Goal: Task Accomplishment & Management: Manage account settings

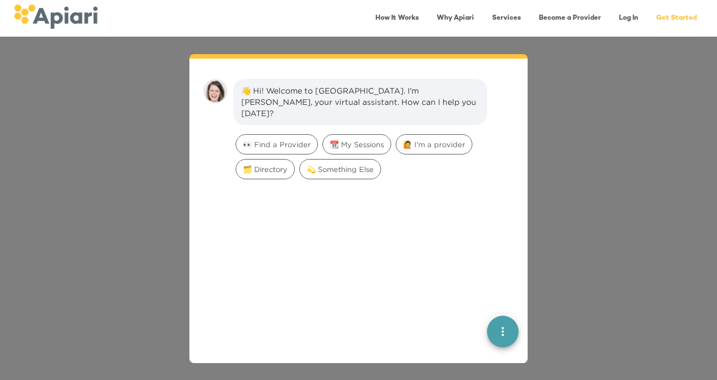
scroll to position [16, 0]
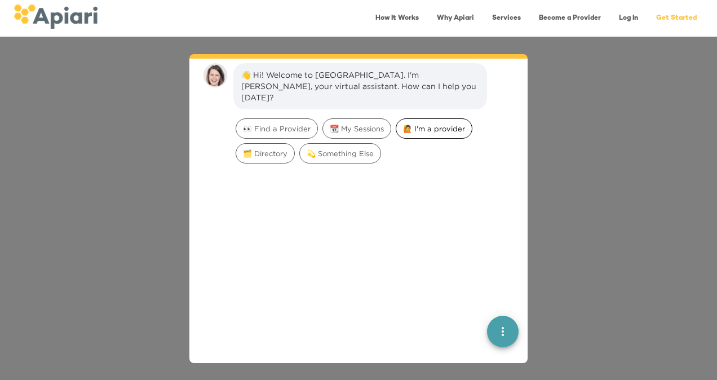
click at [442, 123] on span "🙋 I'm a provider" at bounding box center [433, 128] width 75 height 11
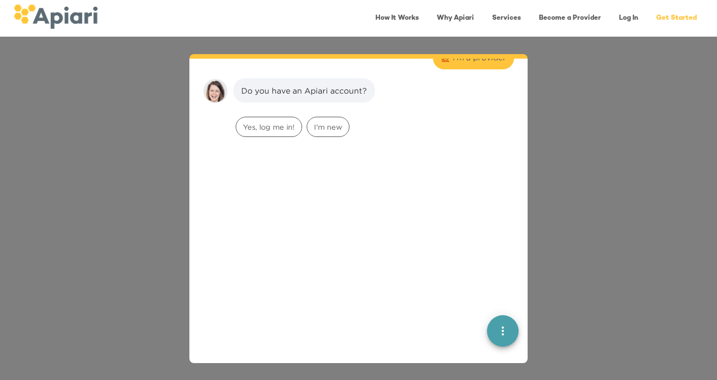
scroll to position [92, 0]
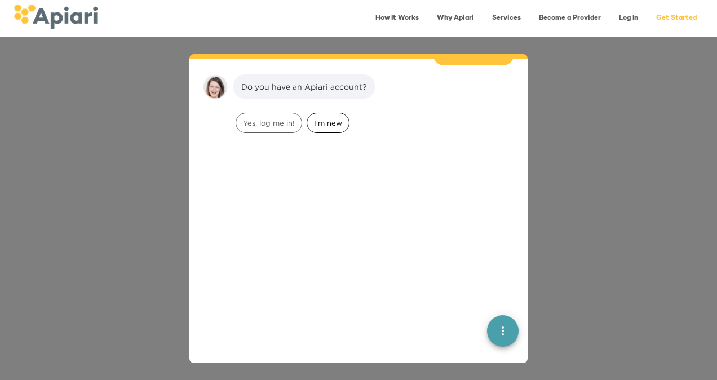
click at [332, 118] on span "I'm new" at bounding box center [328, 123] width 42 height 11
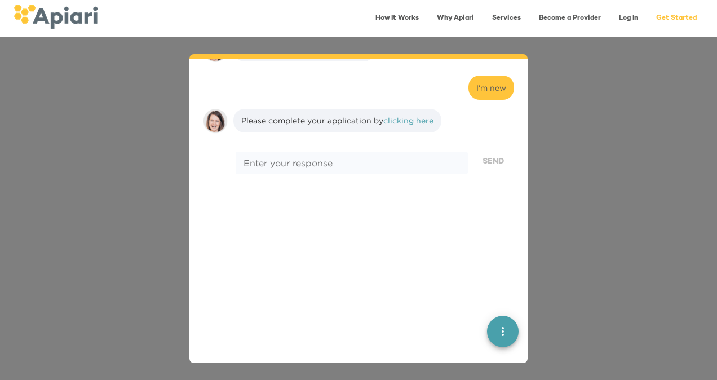
scroll to position [164, 0]
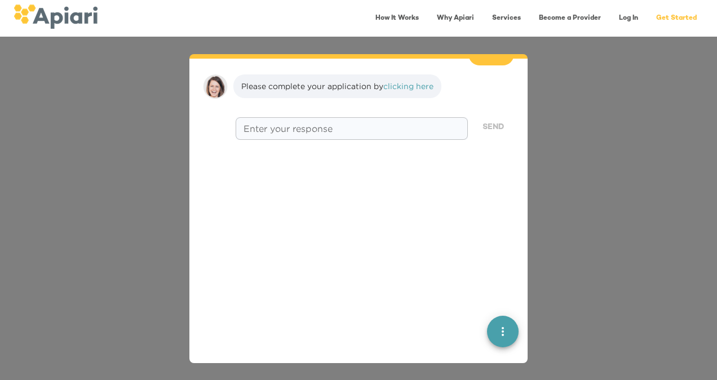
click at [308, 123] on textarea at bounding box center [351, 128] width 216 height 11
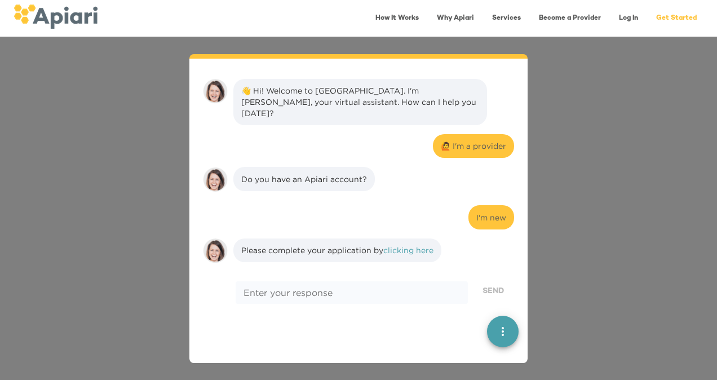
click at [620, 19] on link "Log In" at bounding box center [628, 18] width 33 height 23
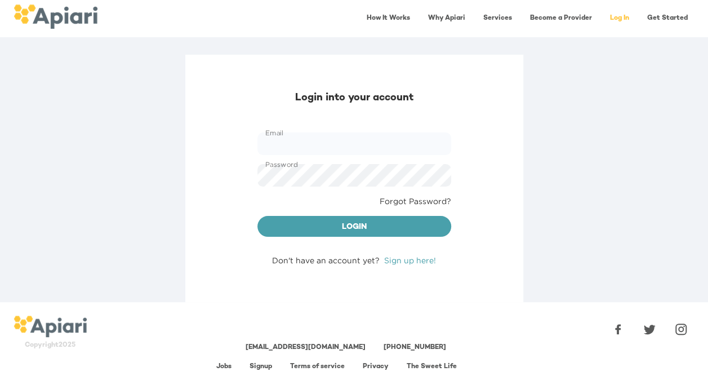
type input "**********"
click at [327, 225] on span "Login" at bounding box center [354, 227] width 176 height 14
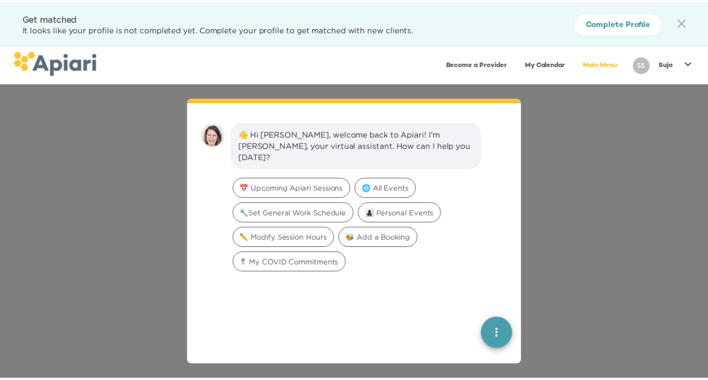
scroll to position [16, 0]
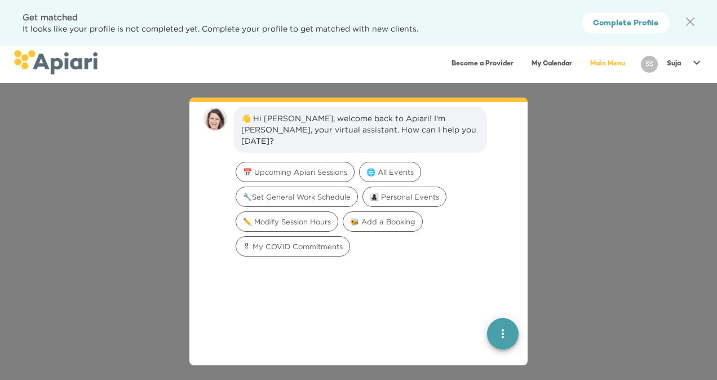
click at [576, 165] on div "👋 Hi Suja, welcome back to Apiari! I'm Amy, your virtual assistant. How can I h…" at bounding box center [358, 231] width 717 height 297
click at [658, 62] on div "SS" at bounding box center [649, 64] width 26 height 26
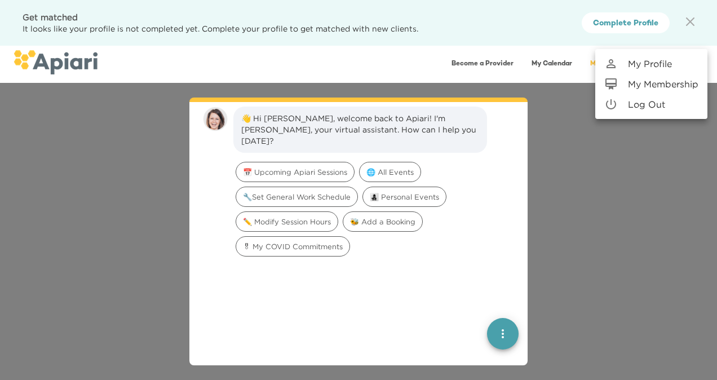
click at [658, 62] on p "My Profile" at bounding box center [650, 64] width 44 height 14
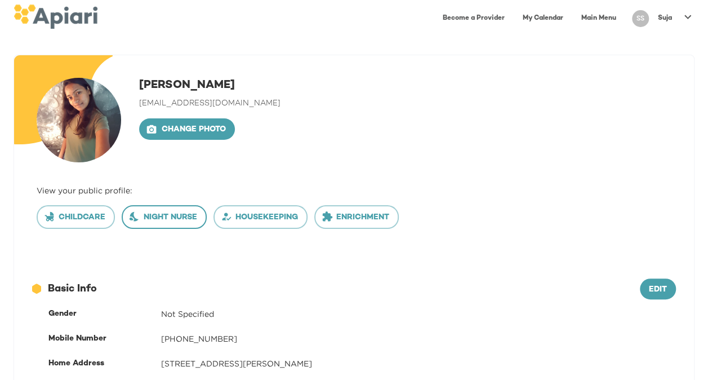
click at [161, 216] on span "Night nurse" at bounding box center [164, 218] width 66 height 14
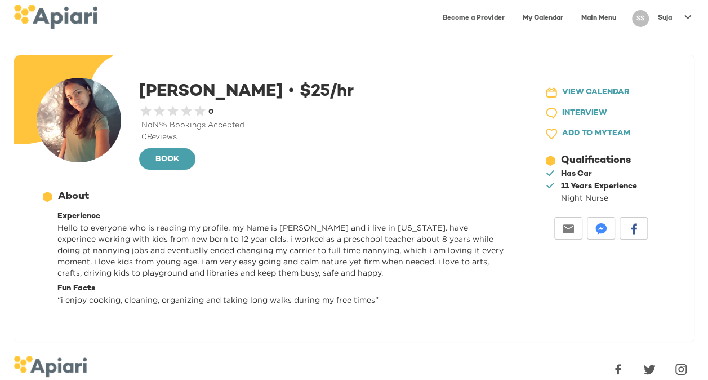
click at [658, 19] on p "Suja" at bounding box center [665, 19] width 14 height 10
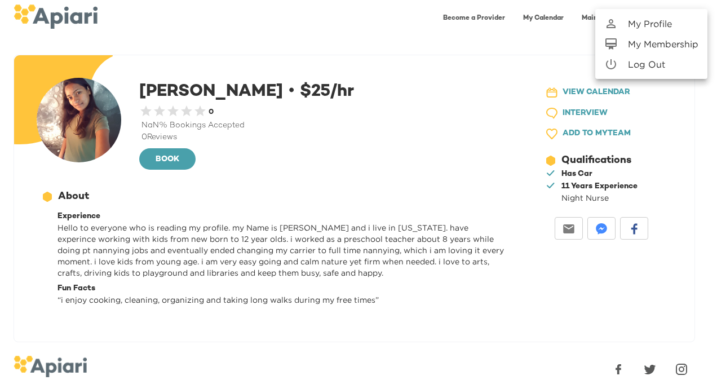
click at [651, 28] on p "My Profile" at bounding box center [650, 24] width 44 height 14
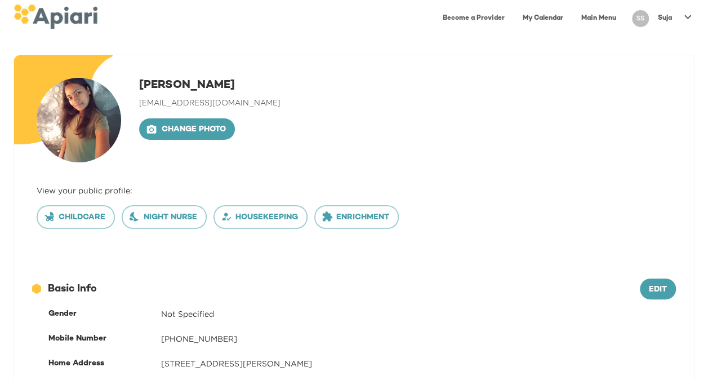
scroll to position [56, 0]
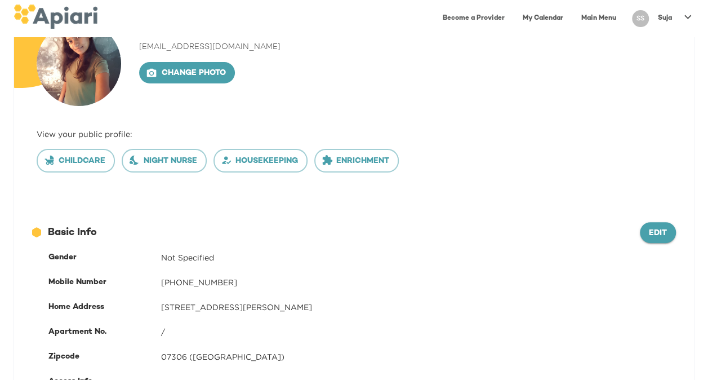
click at [661, 224] on button "Edit" at bounding box center [658, 232] width 36 height 21
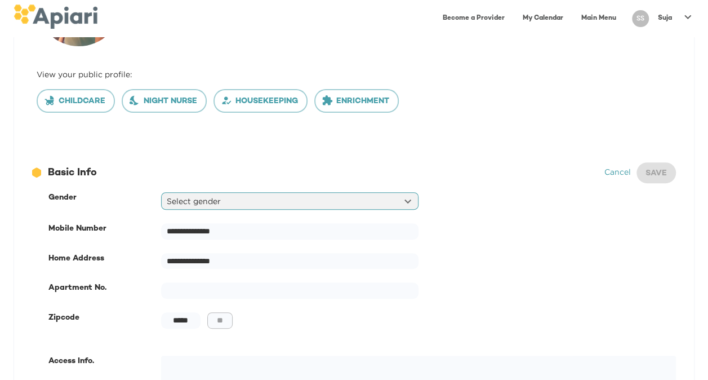
scroll to position [169, 0]
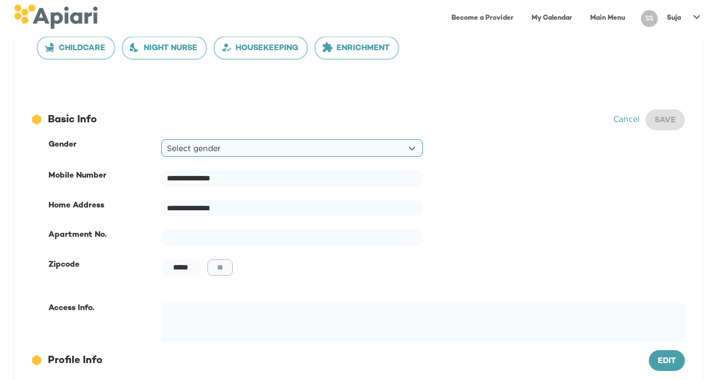
click at [259, 145] on body "**********" at bounding box center [358, 21] width 717 height 380
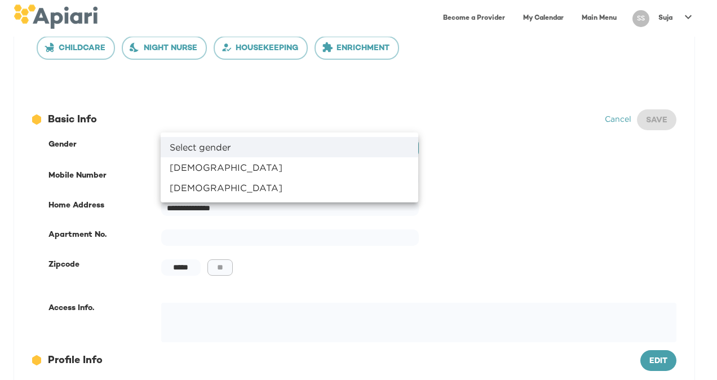
click at [233, 165] on li "Female" at bounding box center [289, 167] width 257 height 20
type input "******"
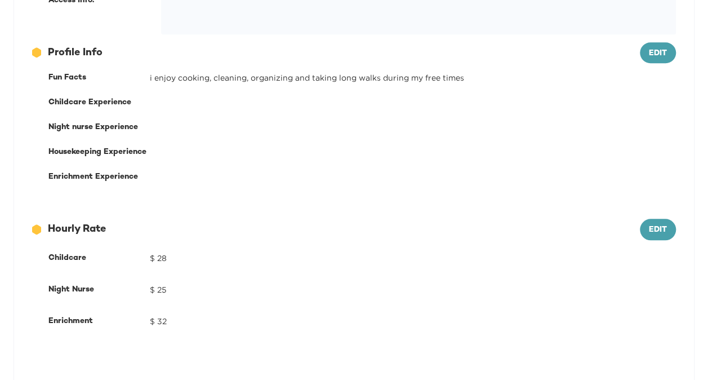
scroll to position [507, 0]
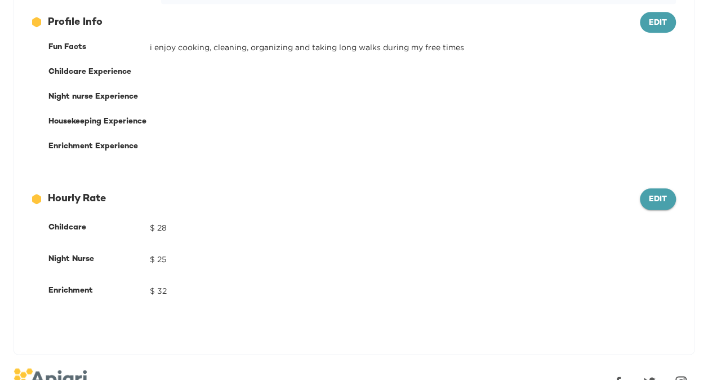
click at [654, 199] on span "Edit" at bounding box center [658, 200] width 18 height 14
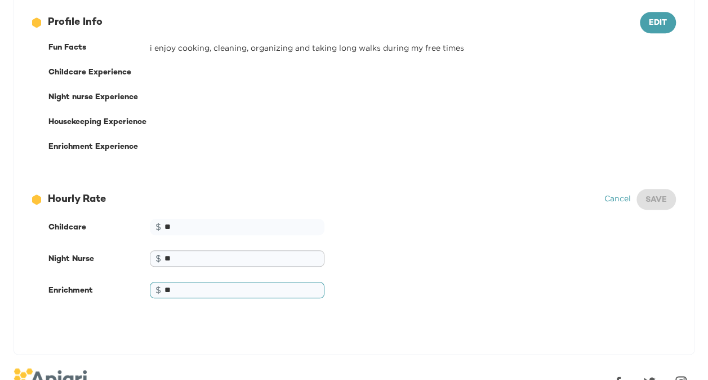
click at [177, 258] on input "**" at bounding box center [237, 258] width 175 height 16
type input "*"
type input "**"
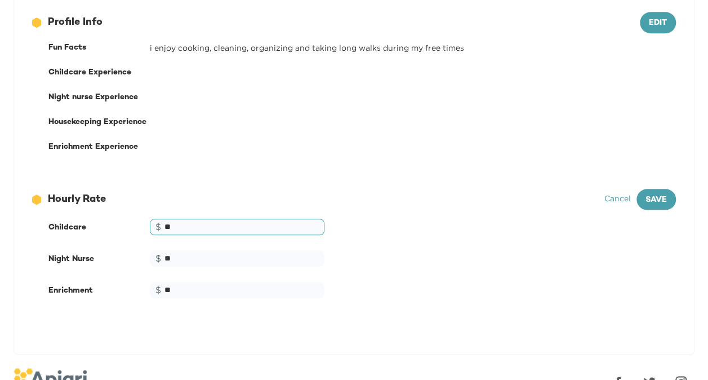
click at [185, 224] on input "**" at bounding box center [237, 227] width 175 height 16
type input "*"
type input "**"
click at [174, 290] on input "**" at bounding box center [237, 290] width 175 height 16
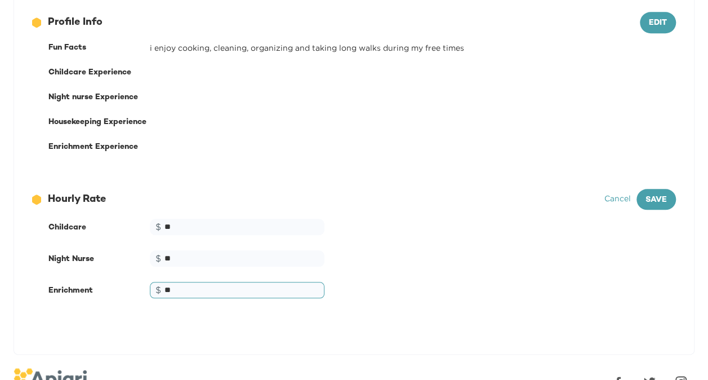
type input "*"
type input "**"
click at [649, 198] on span "Save" at bounding box center [656, 200] width 21 height 14
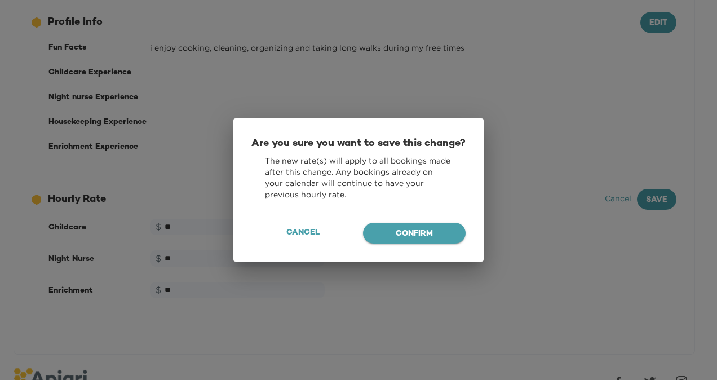
click at [436, 238] on span "Confirm" at bounding box center [414, 234] width 85 height 14
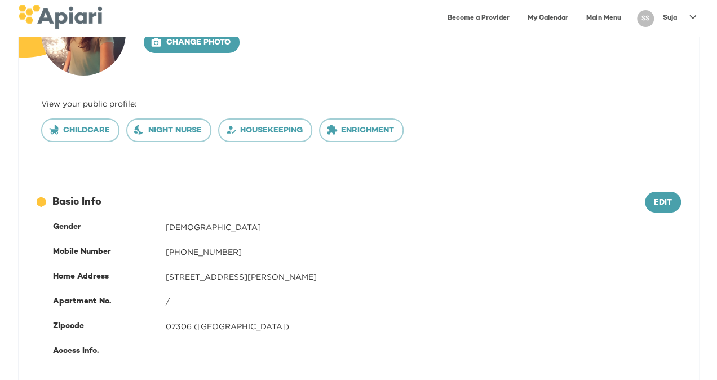
scroll to position [0, 0]
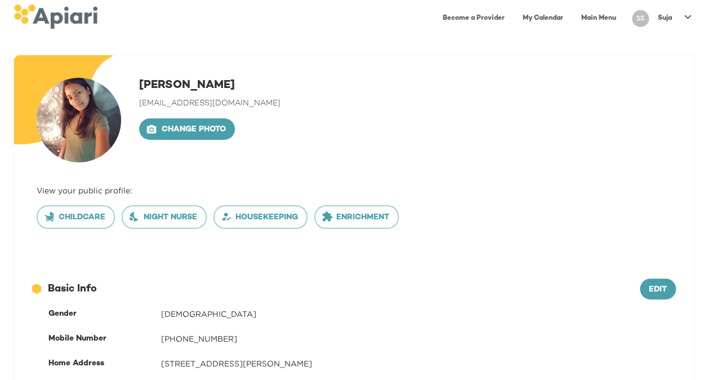
click at [596, 20] on link "Main Menu" at bounding box center [599, 18] width 48 height 23
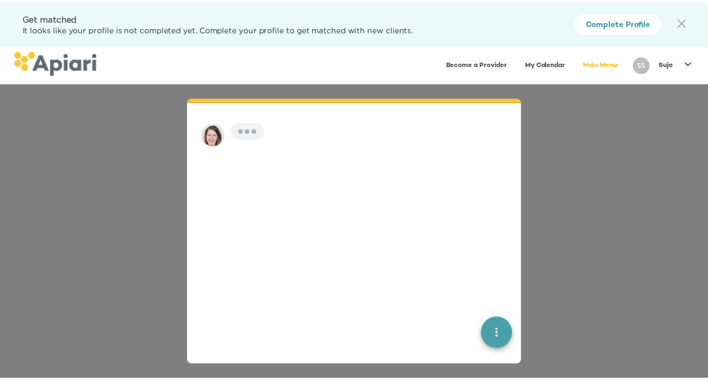
scroll to position [16, 0]
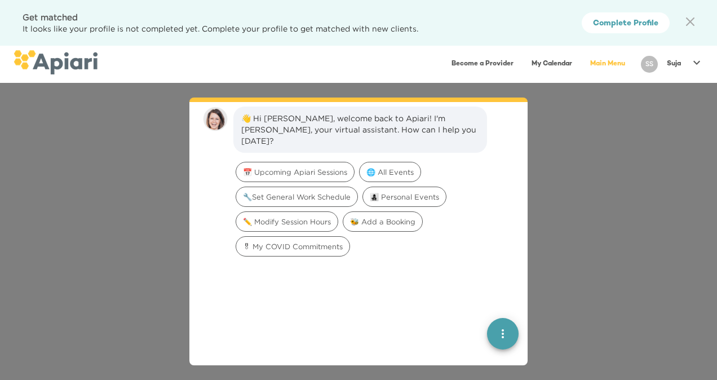
click at [589, 132] on div "👋 Hi Suja, welcome back to Apiari! I'm Amy, your virtual assistant. How can I h…" at bounding box center [358, 231] width 717 height 297
click at [633, 24] on span "Complete Profile" at bounding box center [625, 24] width 65 height 14
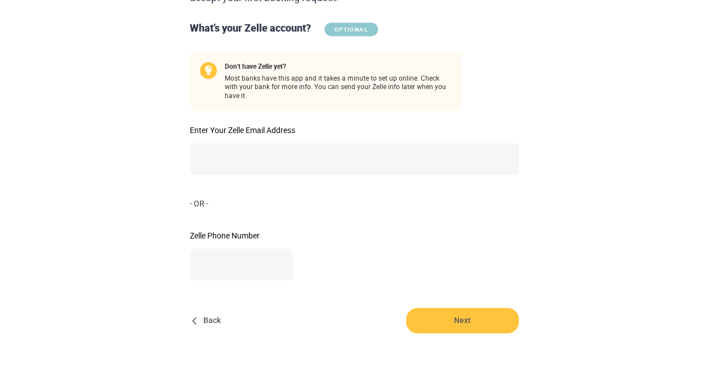
scroll to position [248, 0]
click at [223, 268] on input "**********" at bounding box center [242, 264] width 104 height 32
type input "**********"
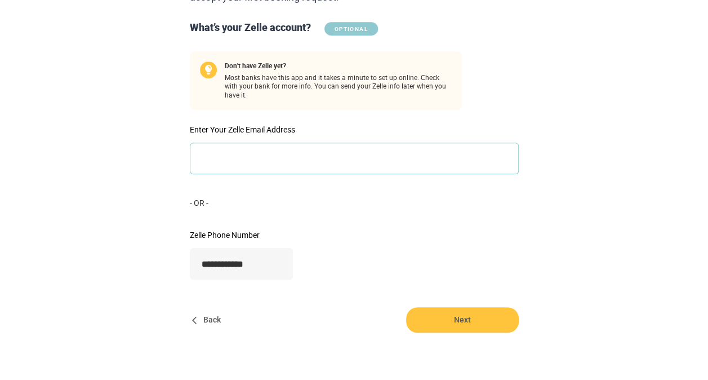
click at [266, 151] on input "Enter Your Zelle Email Address" at bounding box center [354, 159] width 329 height 32
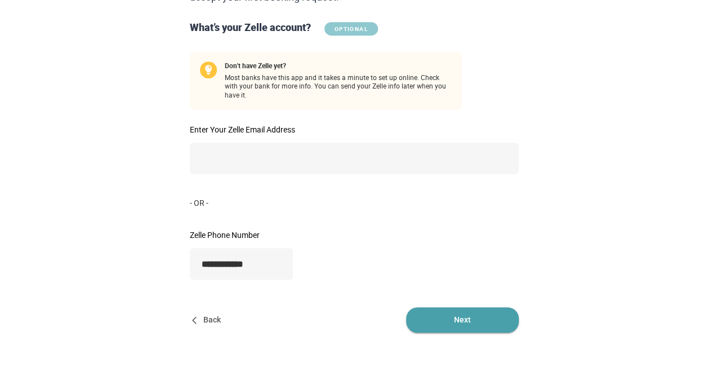
click at [466, 313] on span "Next" at bounding box center [462, 319] width 113 height 25
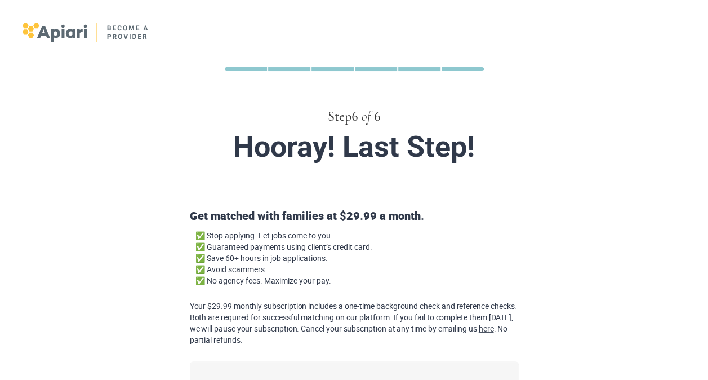
scroll to position [166, 0]
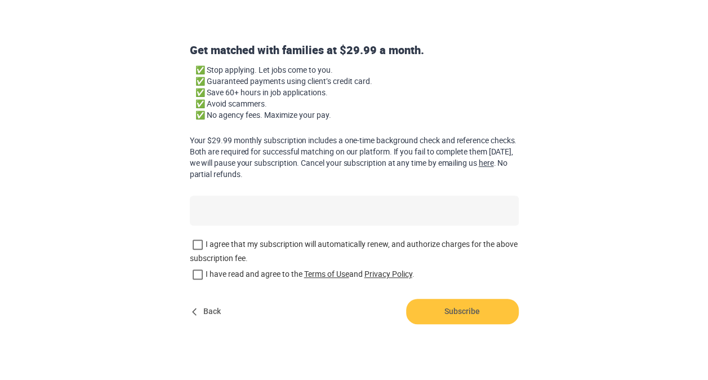
click at [290, 314] on div "Back Subscribe" at bounding box center [354, 311] width 338 height 25
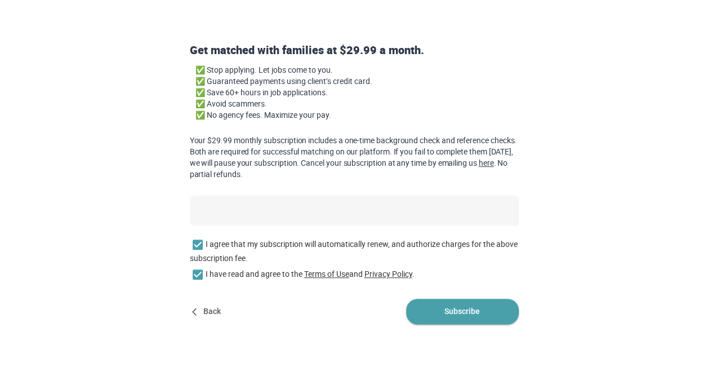
click at [417, 312] on span "Subscribe" at bounding box center [462, 311] width 113 height 25
click at [459, 317] on span "Subscribe" at bounding box center [462, 311] width 113 height 25
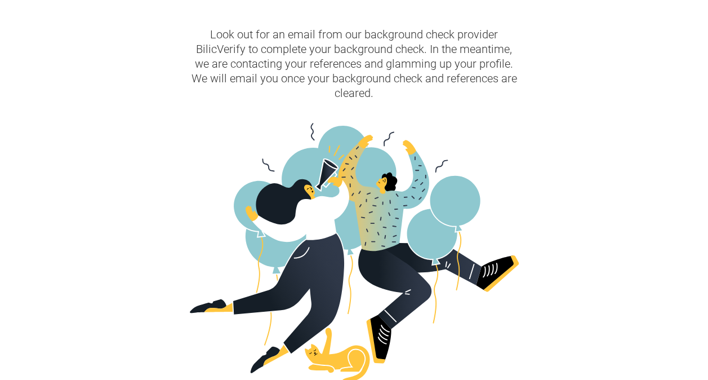
scroll to position [0, 0]
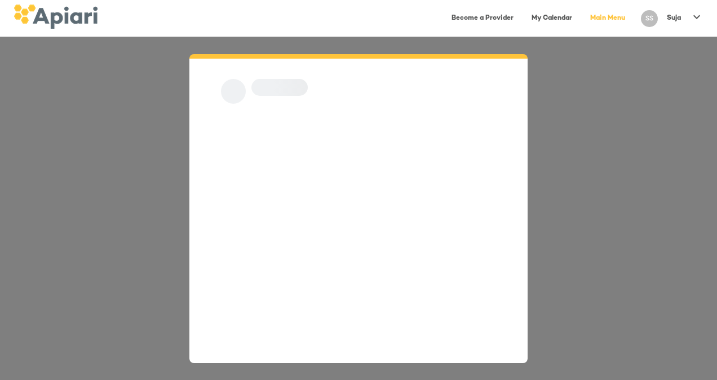
click at [669, 19] on p "Suja" at bounding box center [674, 19] width 14 height 10
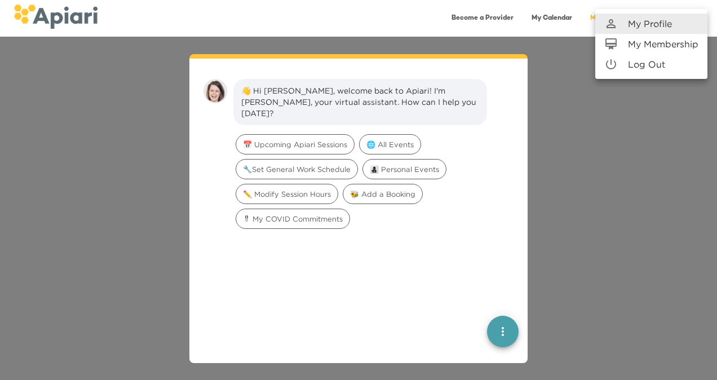
scroll to position [16, 0]
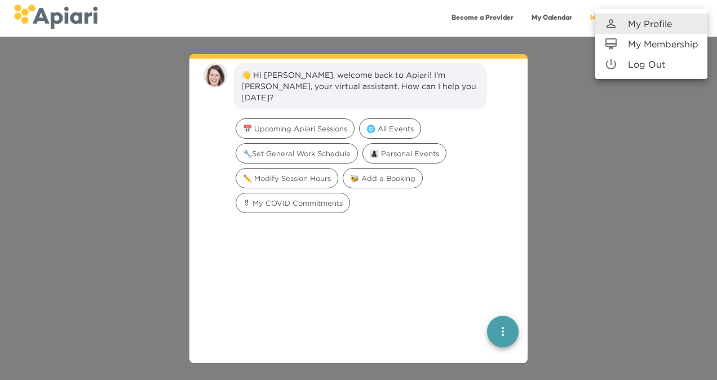
click at [633, 216] on div at bounding box center [358, 190] width 717 height 380
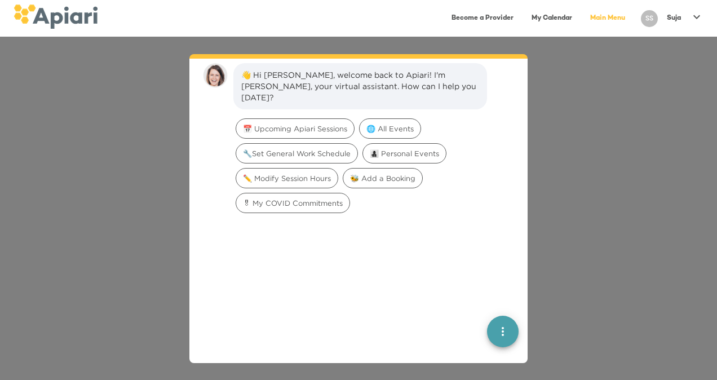
click at [131, 145] on div "👋 Hi Suja, welcome back to Apiari! I'm Amy, your virtual assistant. How can I h…" at bounding box center [358, 208] width 717 height 343
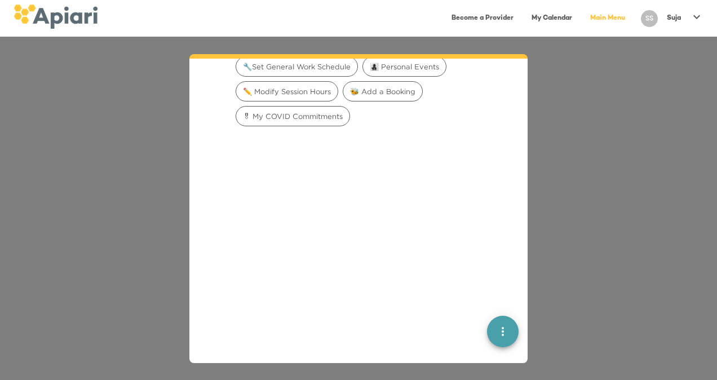
scroll to position [136, 0]
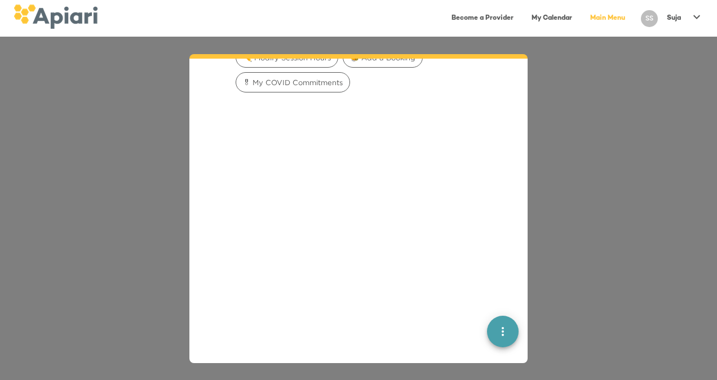
click at [504, 344] on div at bounding box center [358, 235] width 320 height 277
click at [499, 336] on icon "quick menu" at bounding box center [503, 332] width 14 height 14
click at [496, 328] on icon "quick menu" at bounding box center [503, 332] width 14 height 14
click at [495, 283] on button "Back to main menu" at bounding box center [502, 290] width 23 height 23
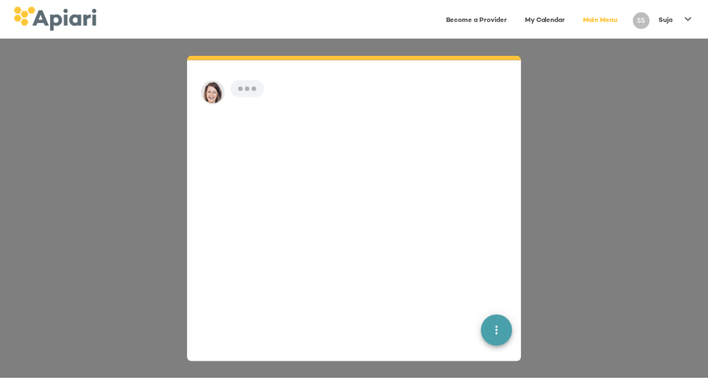
scroll to position [16, 0]
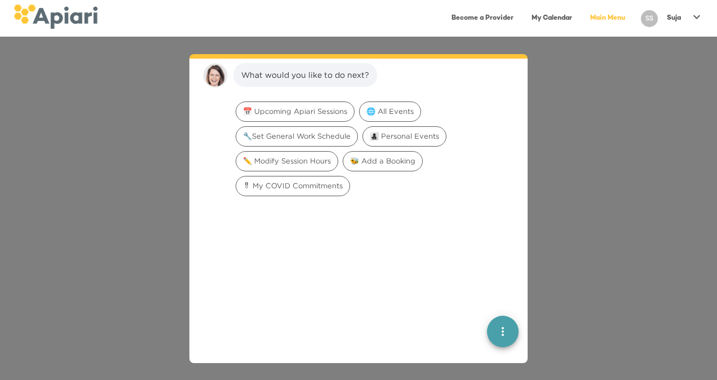
click at [678, 17] on p "Suja" at bounding box center [674, 19] width 14 height 10
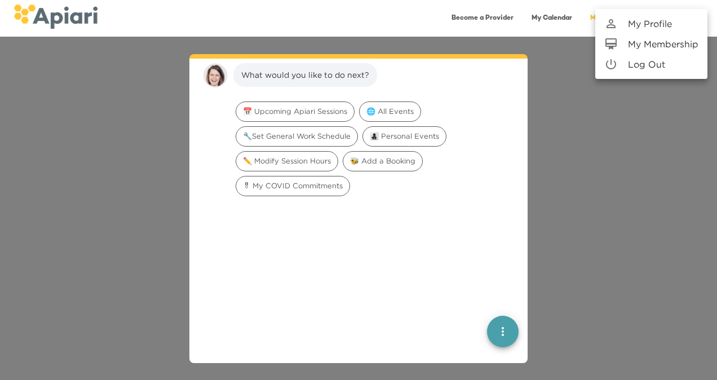
click at [659, 62] on p "Log Out" at bounding box center [646, 64] width 37 height 14
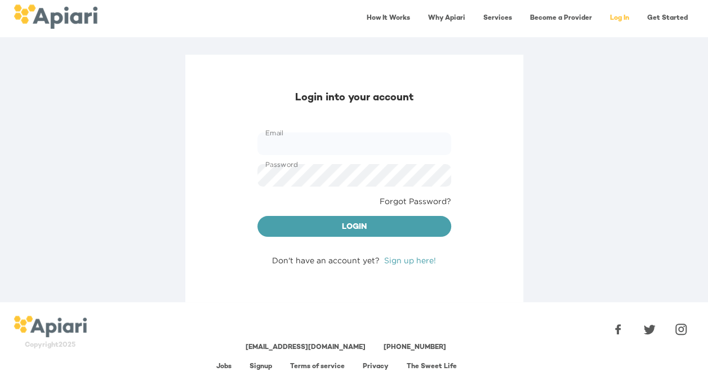
type input "**********"
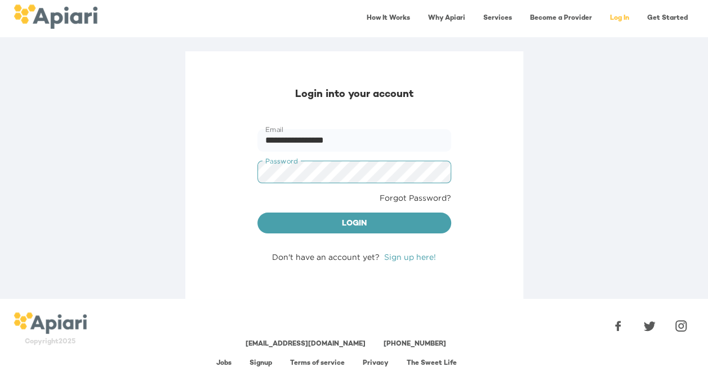
scroll to position [4, 0]
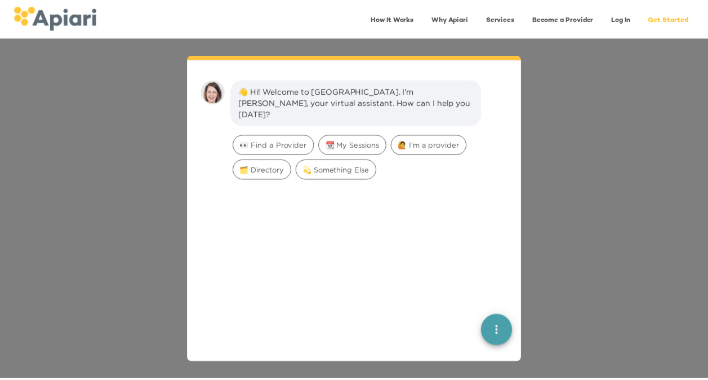
scroll to position [16, 0]
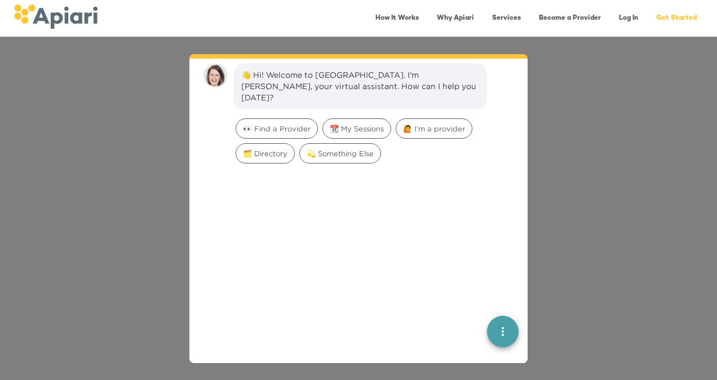
click at [625, 18] on link "Log In" at bounding box center [628, 18] width 33 height 23
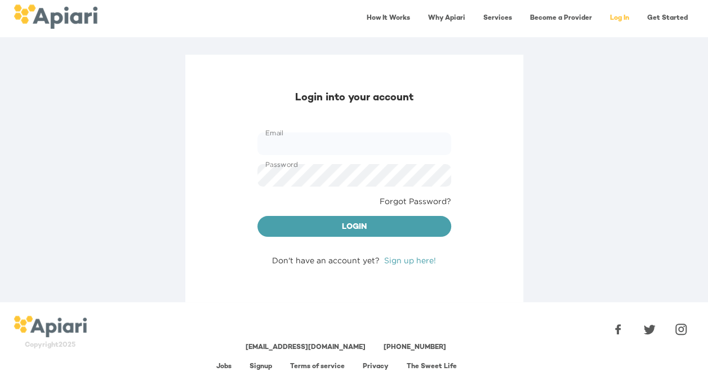
type input "**********"
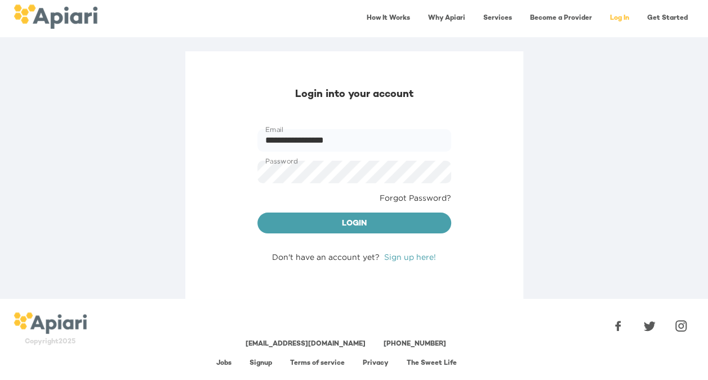
scroll to position [4, 0]
click at [401, 221] on span "Login" at bounding box center [354, 223] width 176 height 14
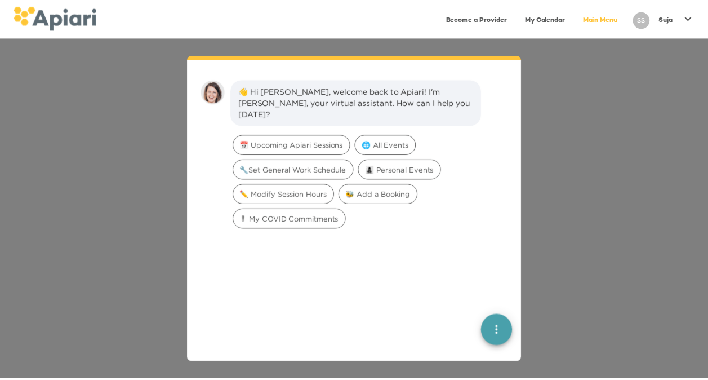
scroll to position [16, 0]
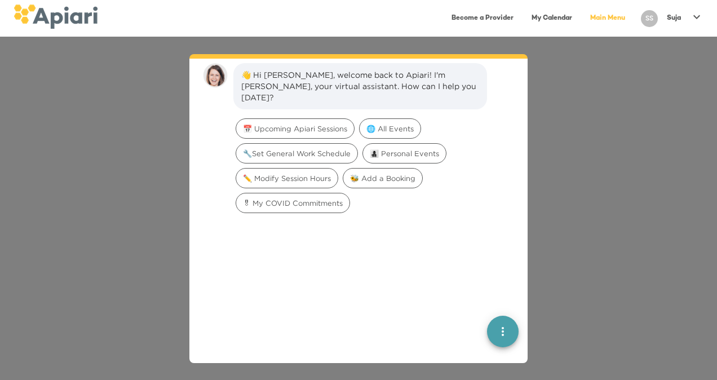
click at [545, 18] on link "My Calendar" at bounding box center [552, 18] width 54 height 23
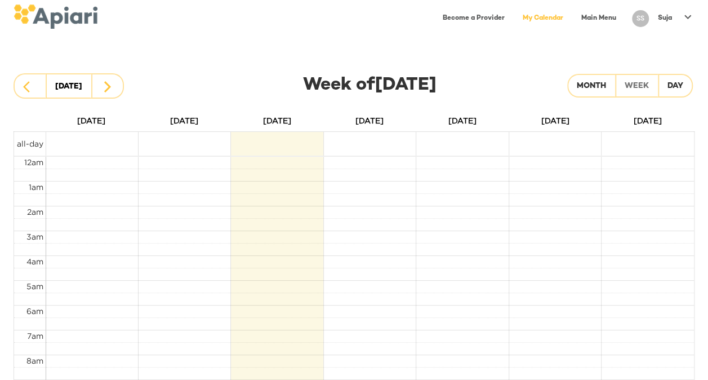
click at [469, 19] on link "Become a Provider" at bounding box center [473, 18] width 75 height 23
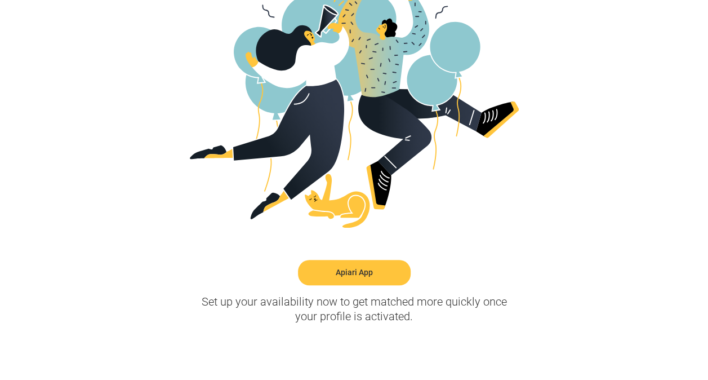
scroll to position [339, 0]
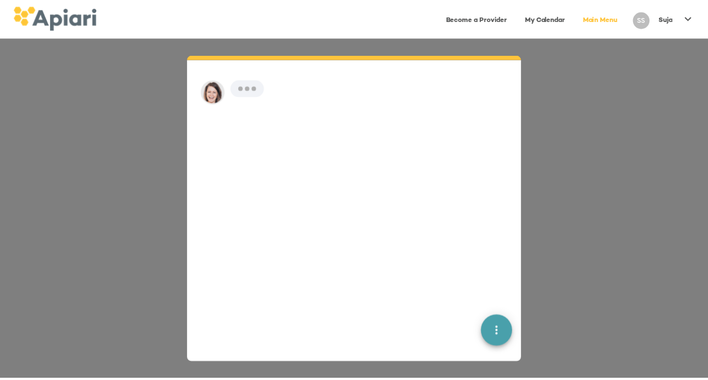
scroll to position [16, 0]
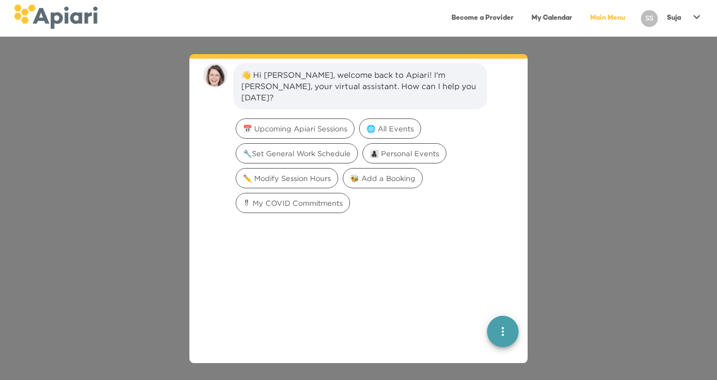
click at [669, 16] on p "Suja" at bounding box center [674, 19] width 14 height 10
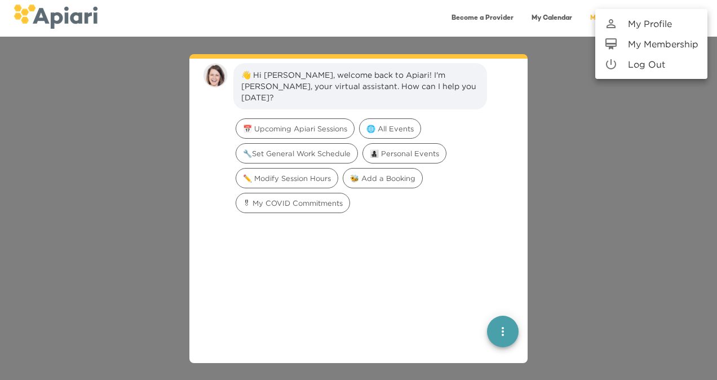
click at [651, 45] on p "My Membership" at bounding box center [663, 44] width 70 height 14
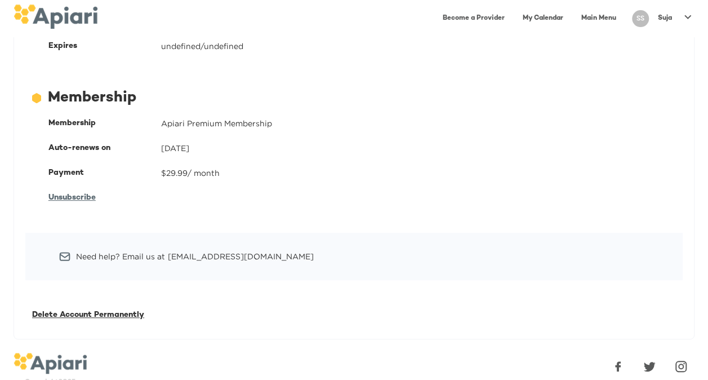
scroll to position [153, 0]
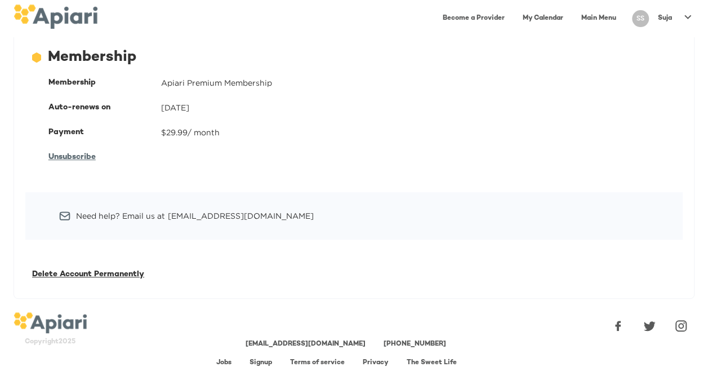
click at [228, 360] on link "Jobs" at bounding box center [223, 362] width 15 height 7
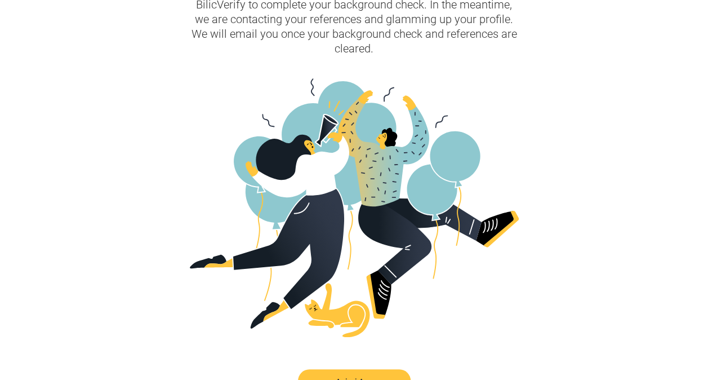
scroll to position [334, 0]
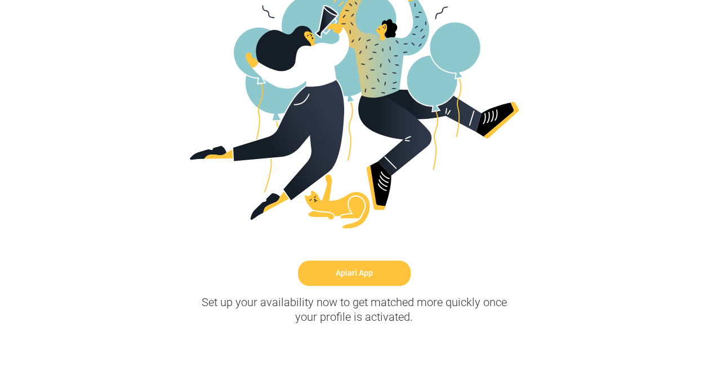
click at [346, 270] on link "Apiari App" at bounding box center [354, 272] width 113 height 25
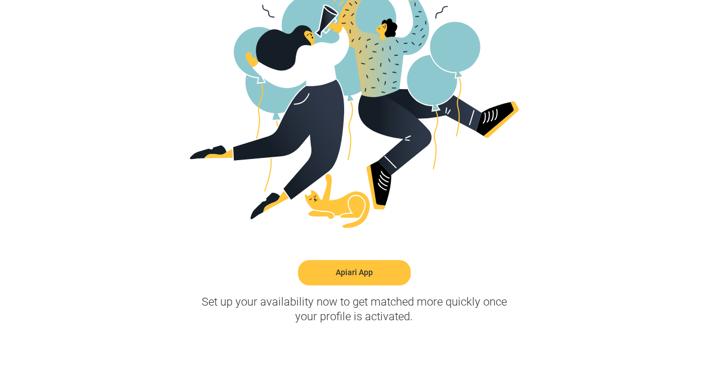
scroll to position [339, 0]
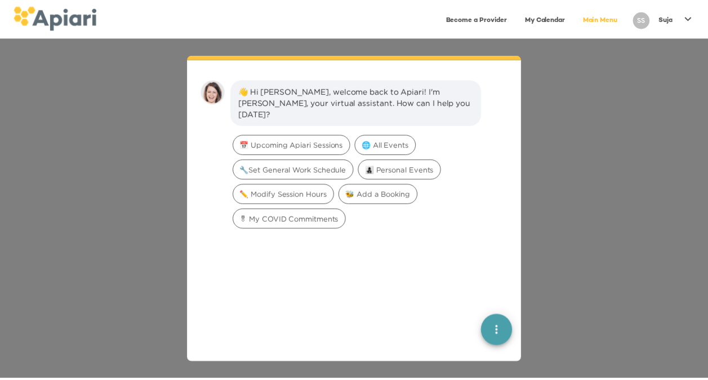
scroll to position [16, 0]
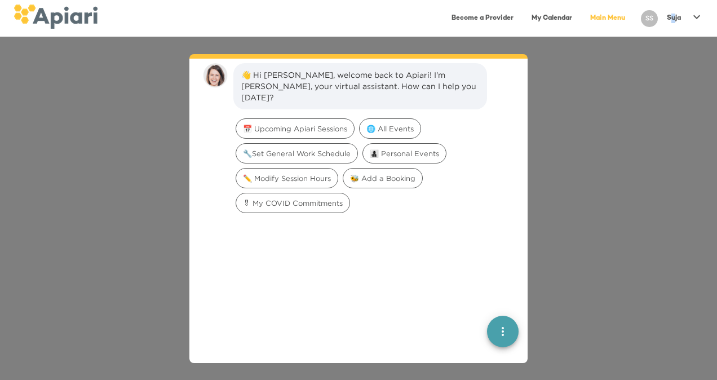
click at [673, 20] on p "Suja" at bounding box center [674, 19] width 14 height 10
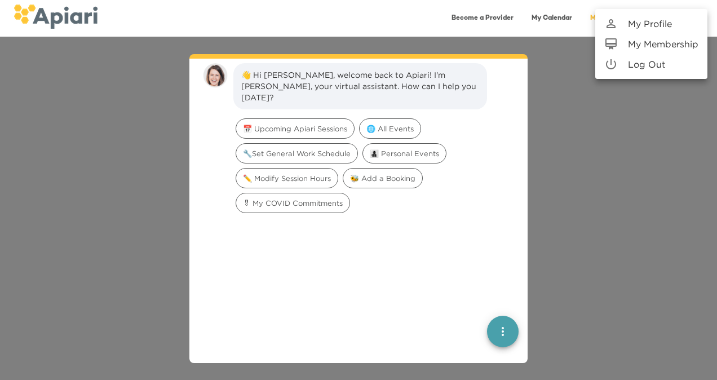
click at [568, 183] on div at bounding box center [358, 190] width 717 height 380
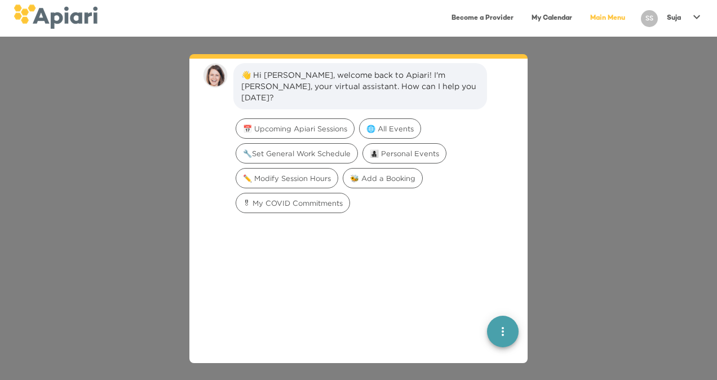
click at [665, 18] on div "Suja" at bounding box center [673, 18] width 23 height 19
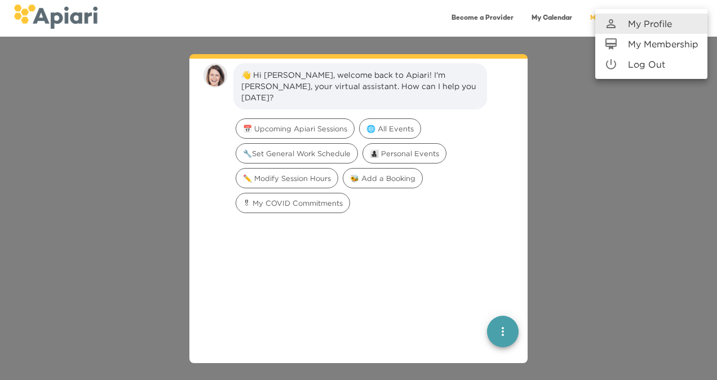
click at [657, 65] on p "Log Out" at bounding box center [646, 64] width 37 height 14
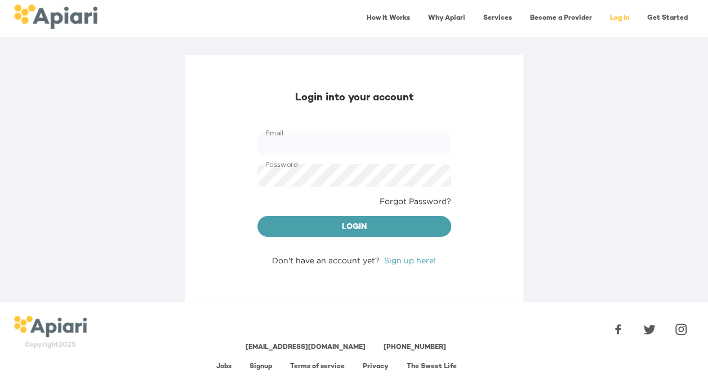
type input "**********"
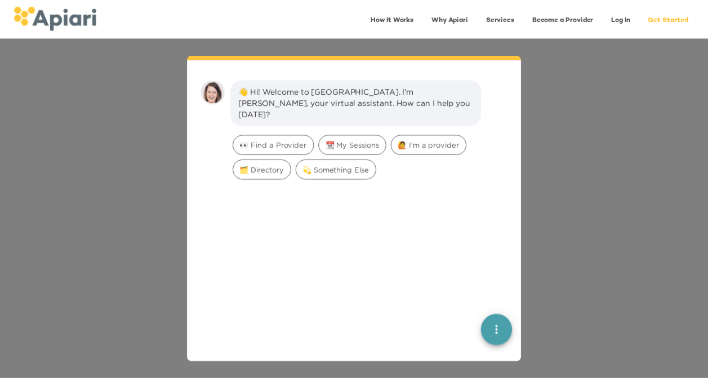
scroll to position [16, 0]
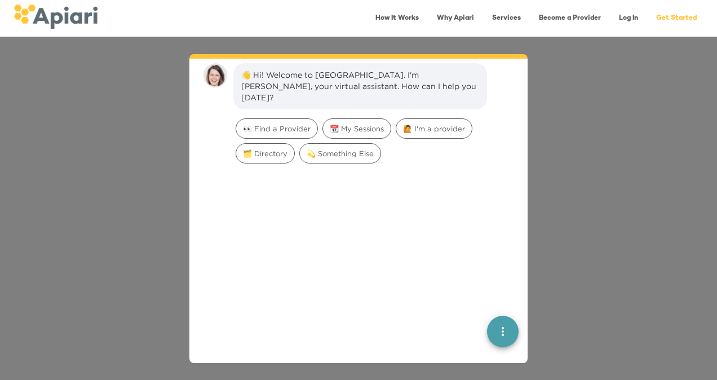
click at [630, 17] on link "Log In" at bounding box center [628, 18] width 33 height 23
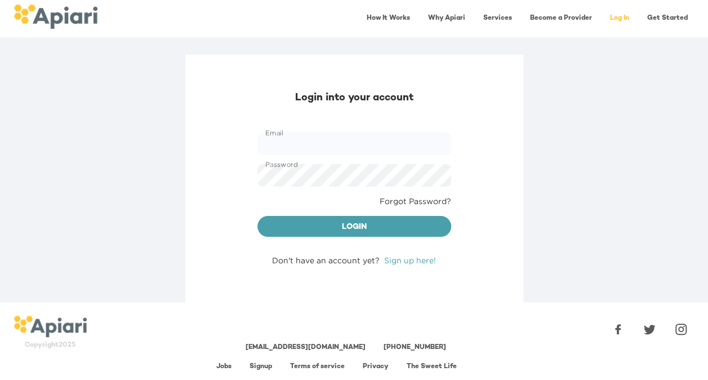
type input "**********"
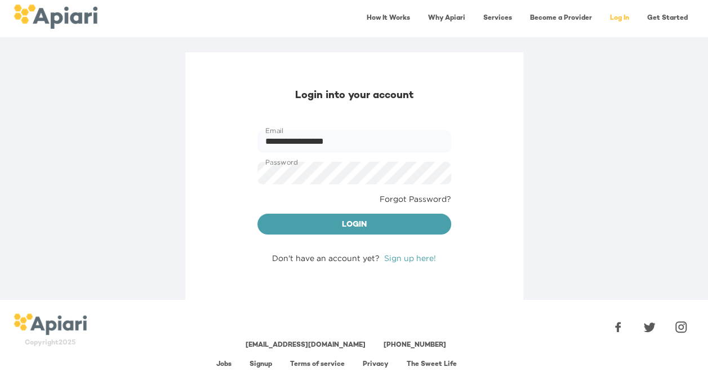
scroll to position [4, 0]
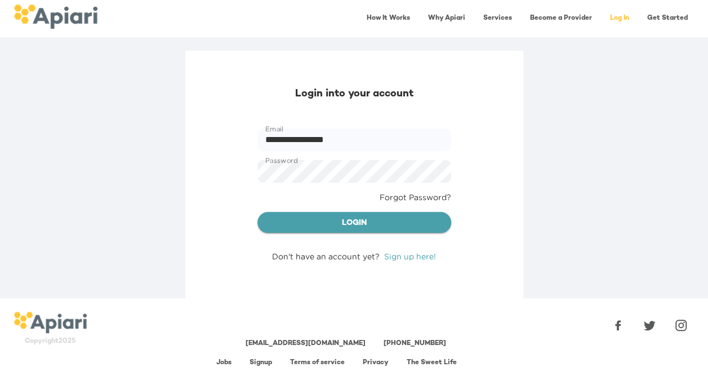
click at [370, 224] on span "Login" at bounding box center [354, 223] width 176 height 14
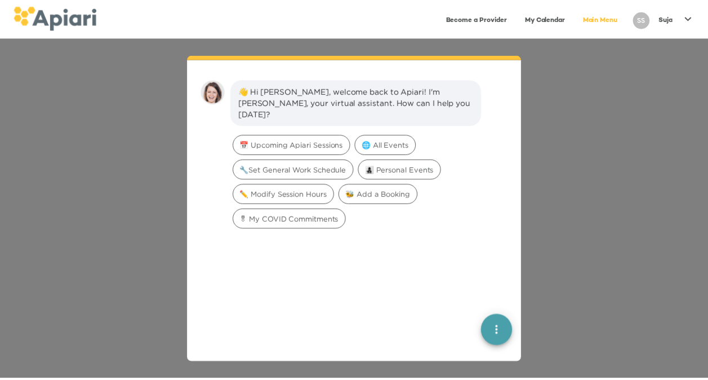
scroll to position [16, 0]
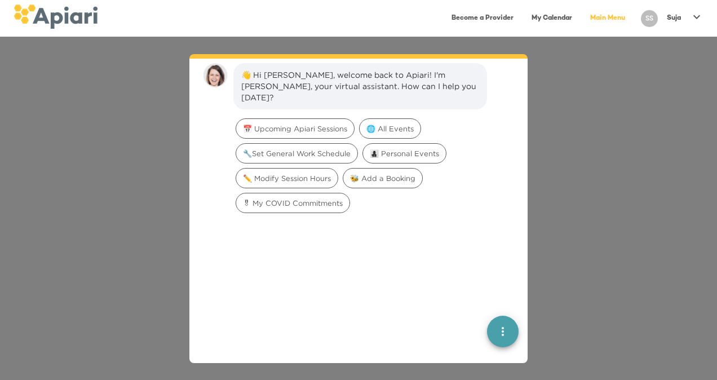
click at [82, 163] on div "👋 Hi Suja, welcome back to Apiari! I'm Amy, your virtual assistant. How can I h…" at bounding box center [358, 208] width 717 height 343
click at [673, 20] on p "Suja" at bounding box center [674, 19] width 14 height 10
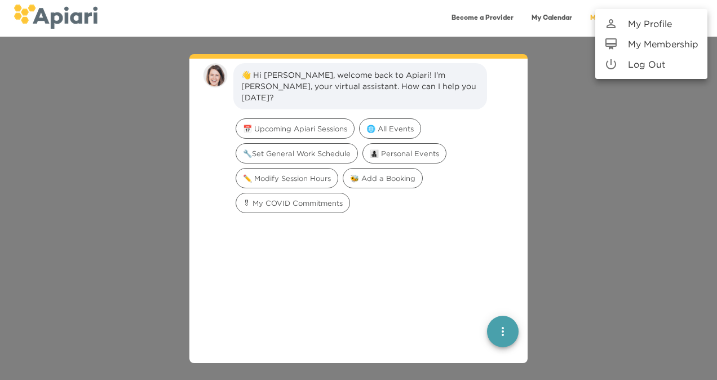
click at [670, 45] on p "My Membership" at bounding box center [663, 44] width 70 height 14
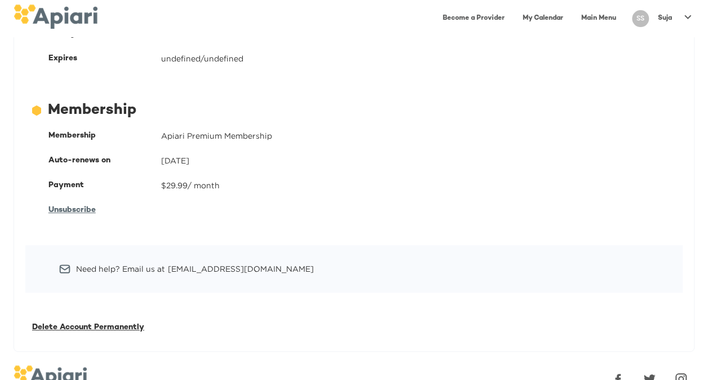
scroll to position [153, 0]
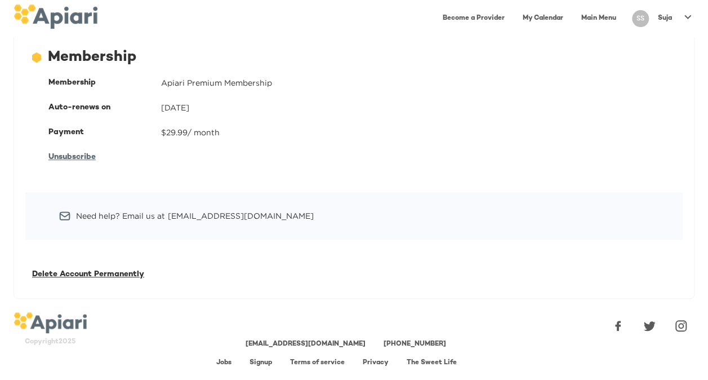
click at [87, 154] on span "Unsubscribe" at bounding box center [71, 157] width 47 height 8
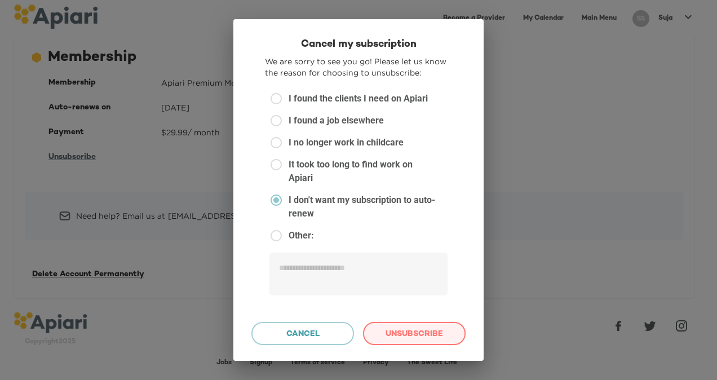
click at [416, 336] on span "Unsubscribe" at bounding box center [413, 334] width 83 height 14
type textarea "*"
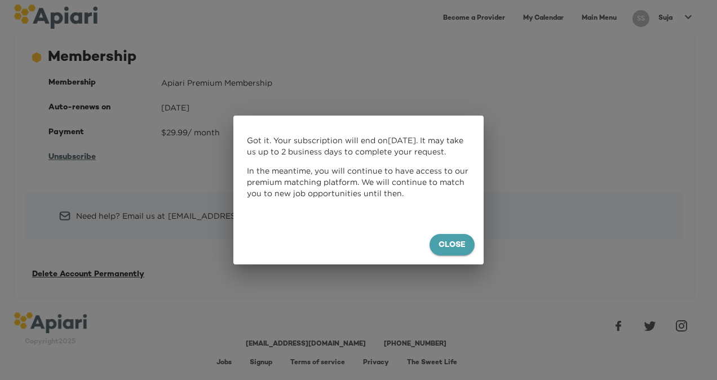
click at [446, 243] on span "Close" at bounding box center [451, 245] width 27 height 14
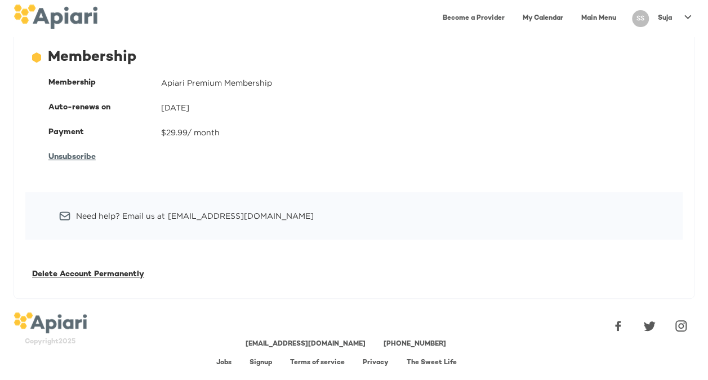
scroll to position [0, 0]
